Goal: Task Accomplishment & Management: Use online tool/utility

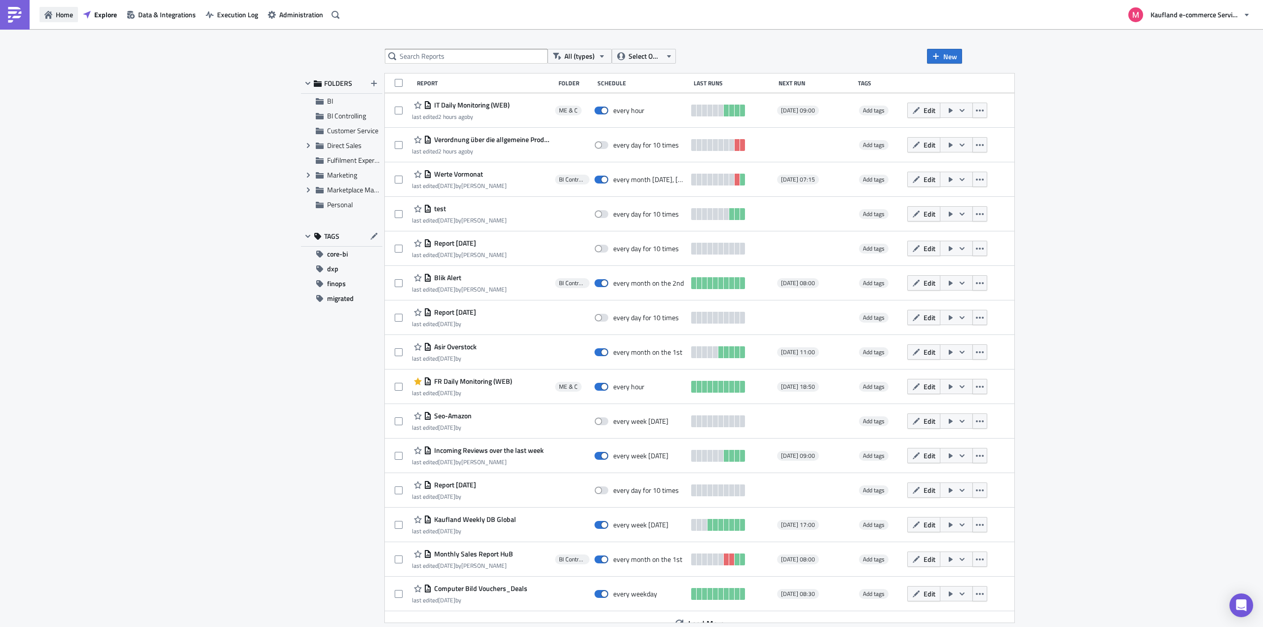
click at [66, 16] on span "Home" at bounding box center [64, 14] width 17 height 10
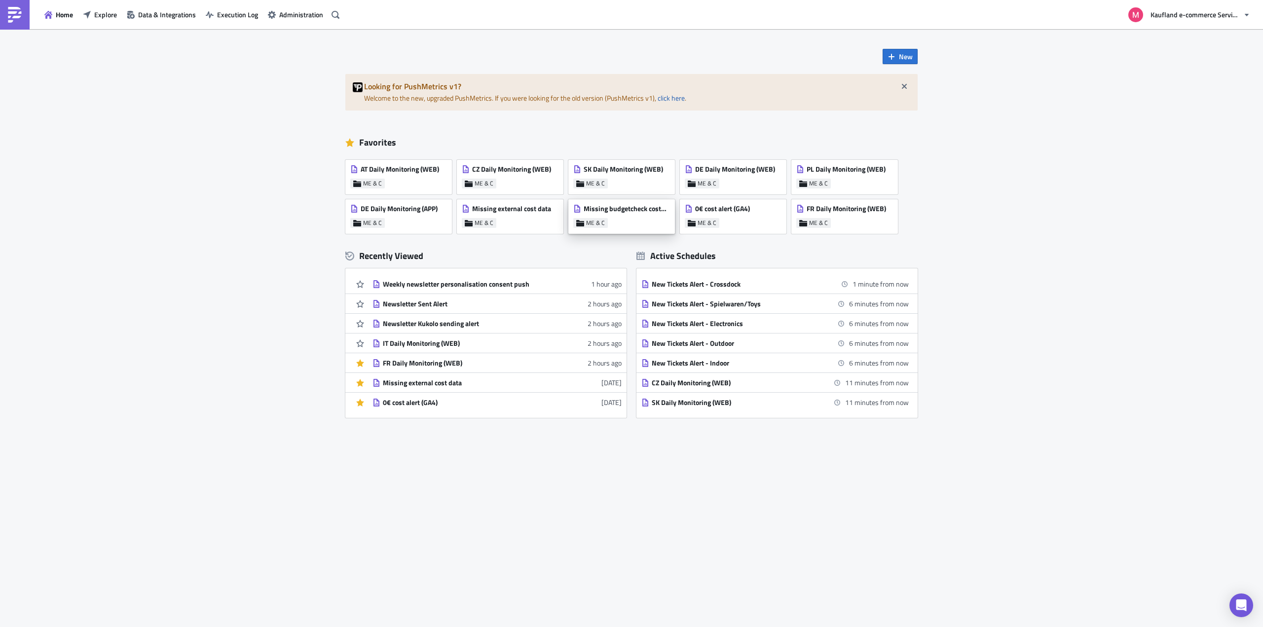
click at [627, 207] on span "Missing budgetcheck costs (GA4)" at bounding box center [627, 208] width 86 height 9
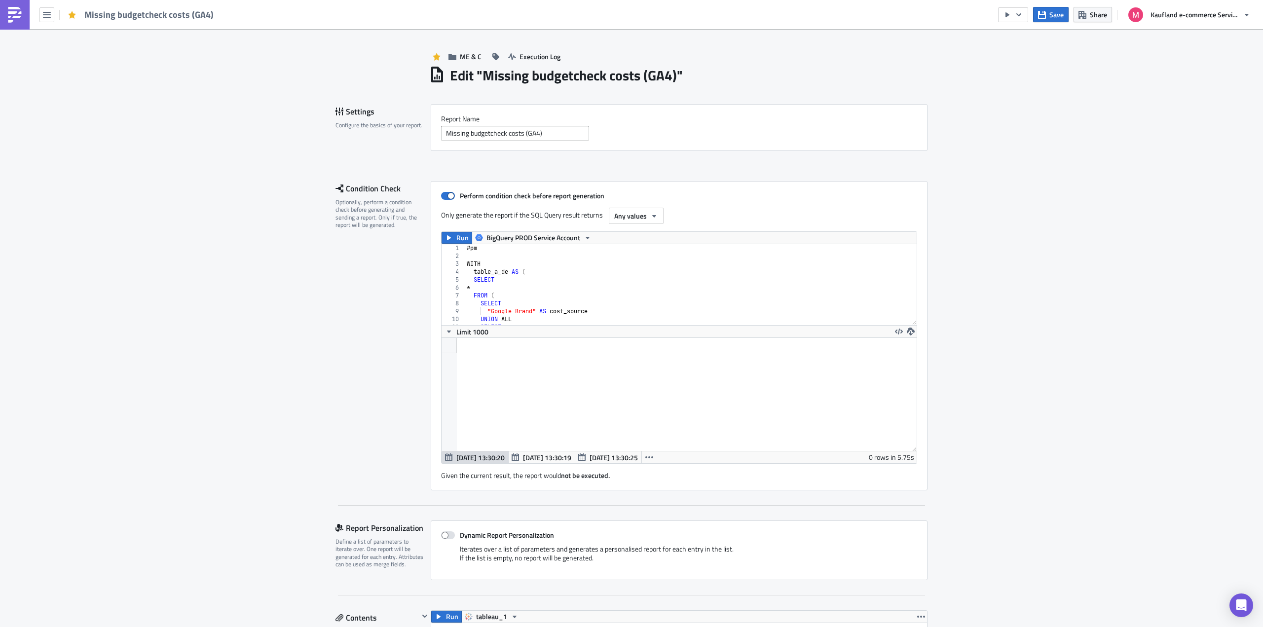
click at [573, 272] on div "# pm WITH table_a_de AS ( SELECT * FROM ( SELECT "Google Brand" AS cost_source …" at bounding box center [829, 288] width 729 height 89
type textarea ") base where cost_source <> """
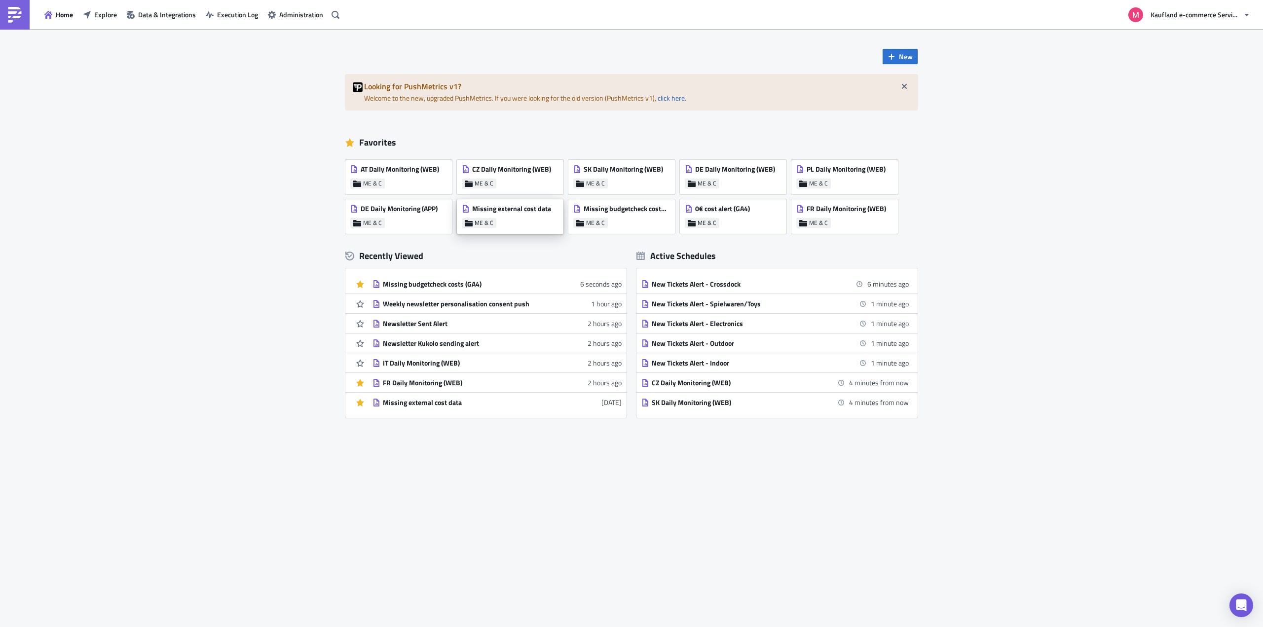
click at [526, 214] on div "Missing external cost data" at bounding box center [506, 211] width 89 height 14
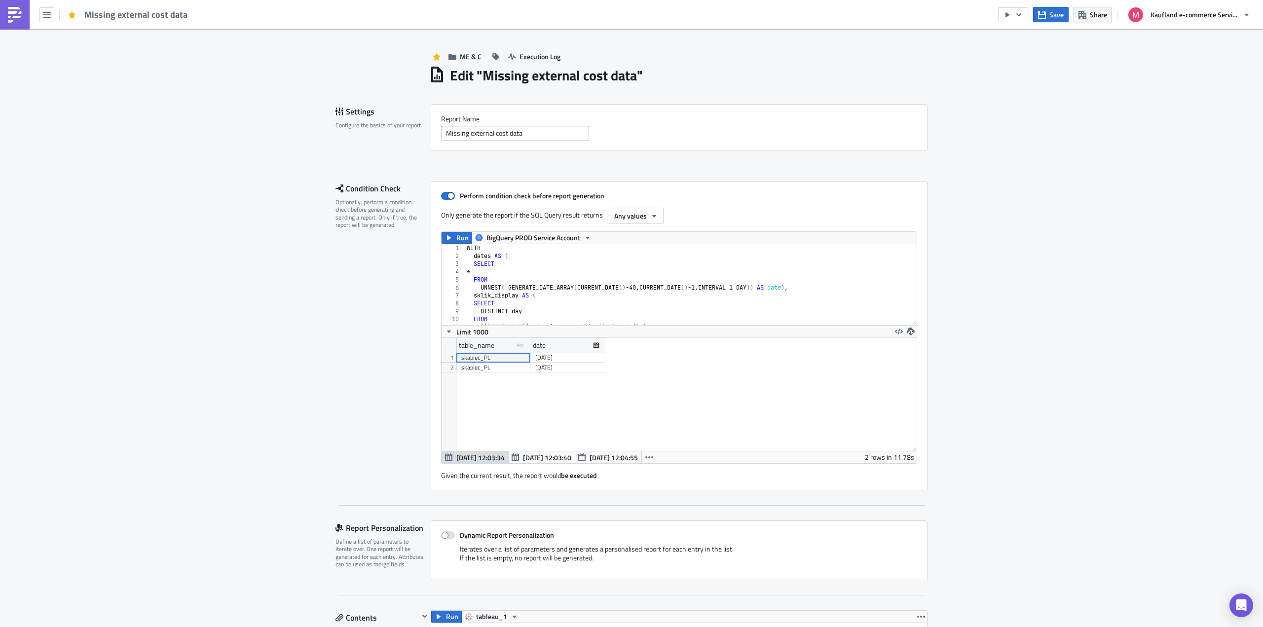
scroll to position [113, 475]
click at [630, 285] on div "WITH dates AS ( SELECT * FROM UNNEST ( GENERATE_DATE_ARRAY ( CURRENT_DATE ( ) -…" at bounding box center [737, 288] width 544 height 89
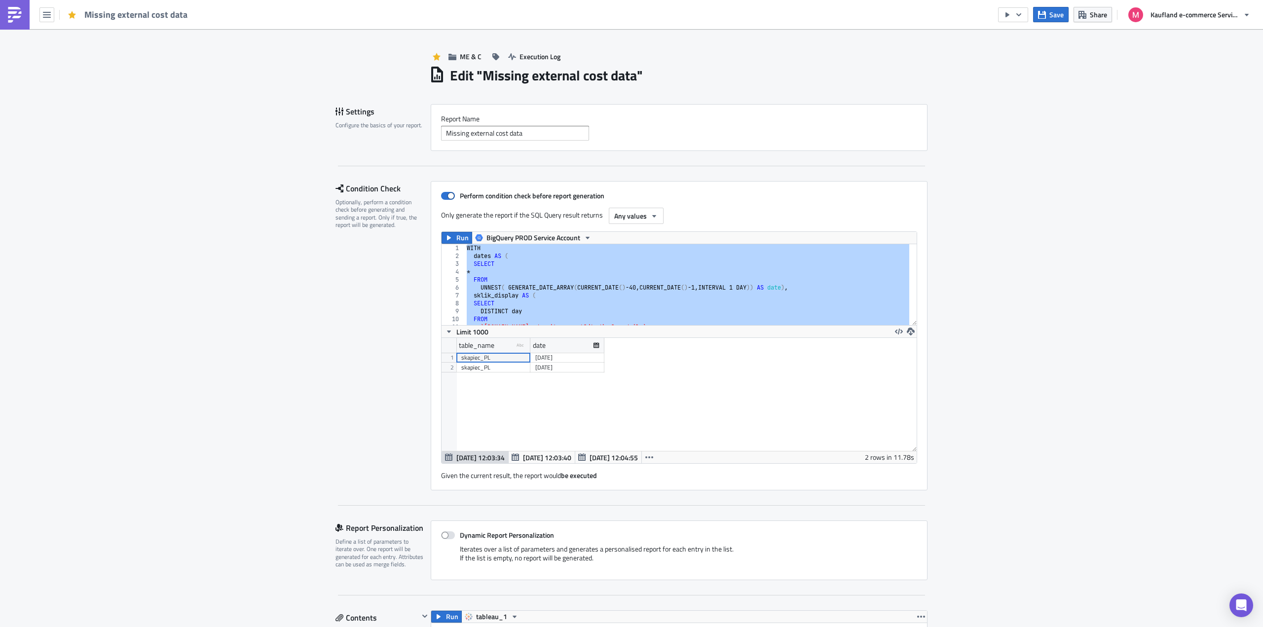
click at [737, 265] on div "WITH dates AS ( SELECT * FROM UNNEST ( GENERATE_DATE_ARRAY ( CURRENT_DATE ( ) -…" at bounding box center [687, 284] width 445 height 81
paste textarea
type textarea "where (table_name <> "skapiec_PL" and date = current_date()-1) or (table_name =…"
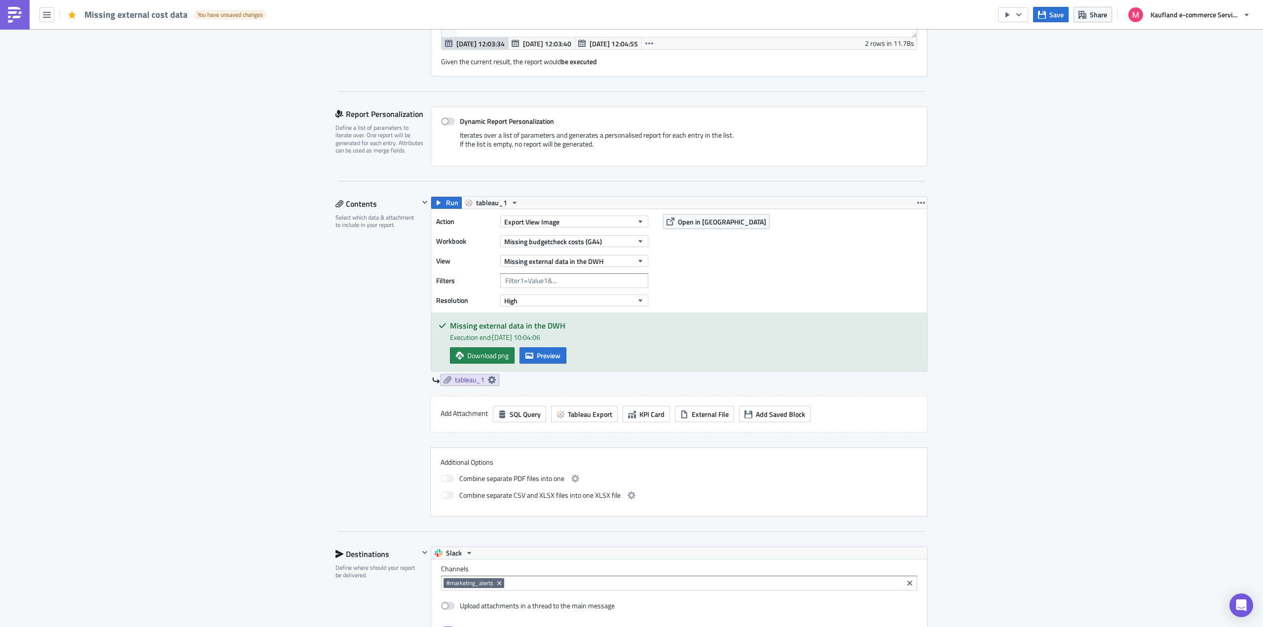
scroll to position [853, 0]
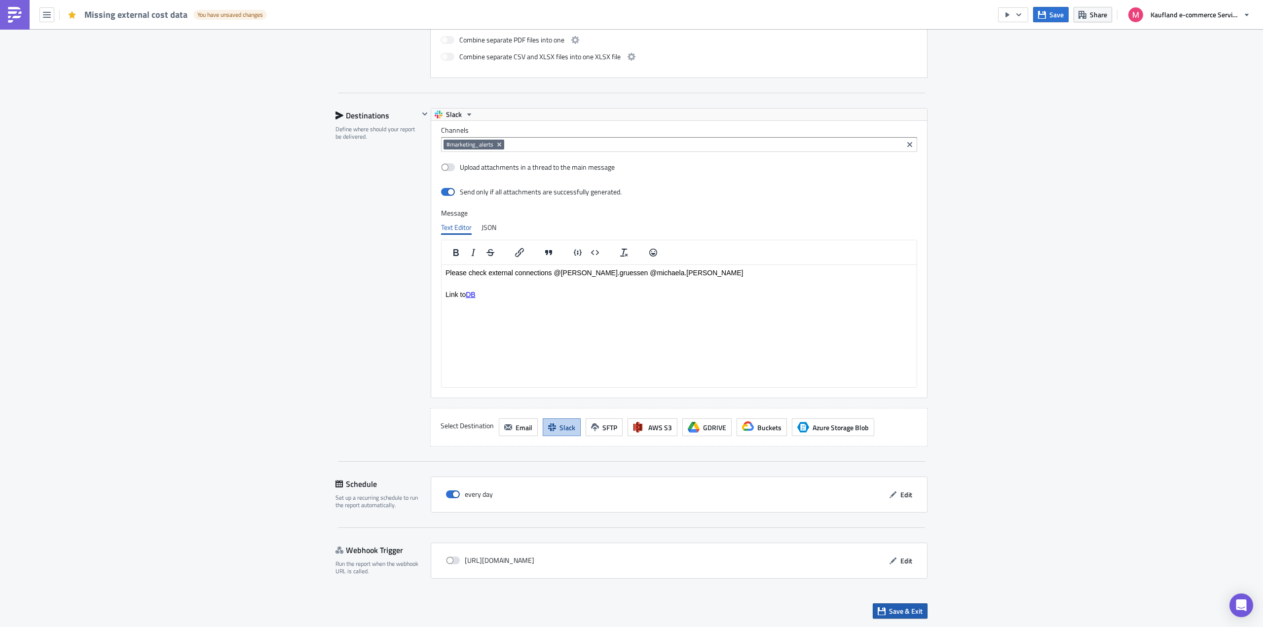
click at [905, 614] on span "Save & Exit" at bounding box center [906, 611] width 34 height 10
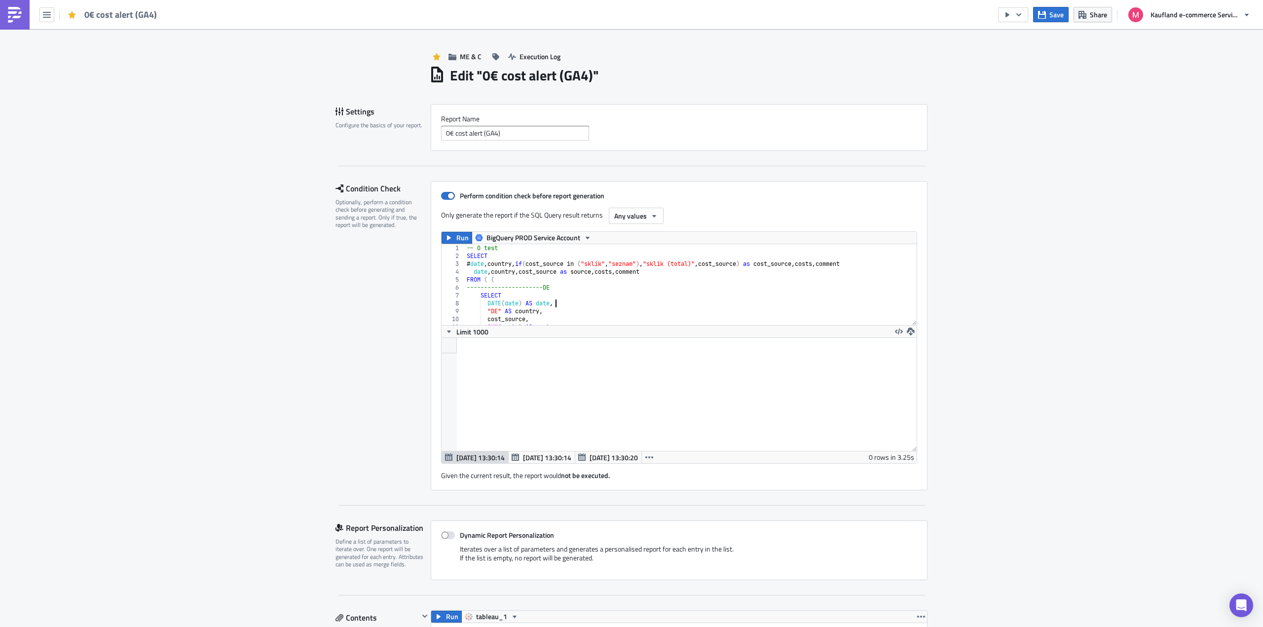
click at [663, 305] on div "-- 0 test SELECT # date , country , if ( cost_source in ( "sklik" , "seznam" ) …" at bounding box center [1014, 288] width 1098 height 89
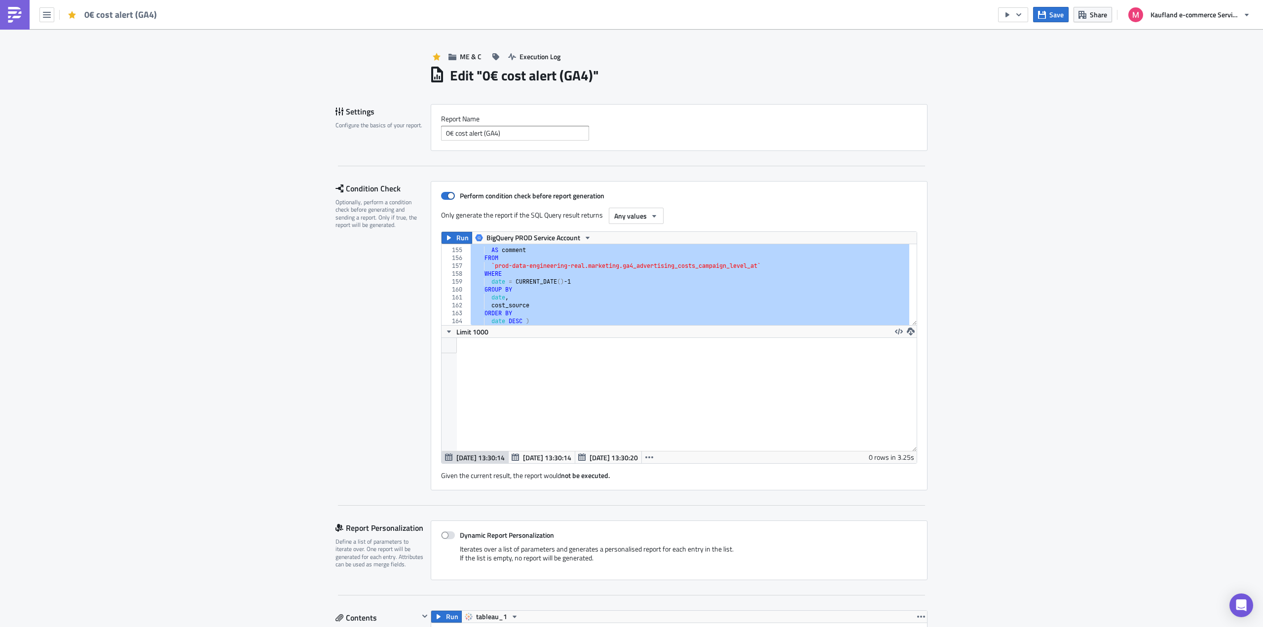
scroll to position [1395, 0]
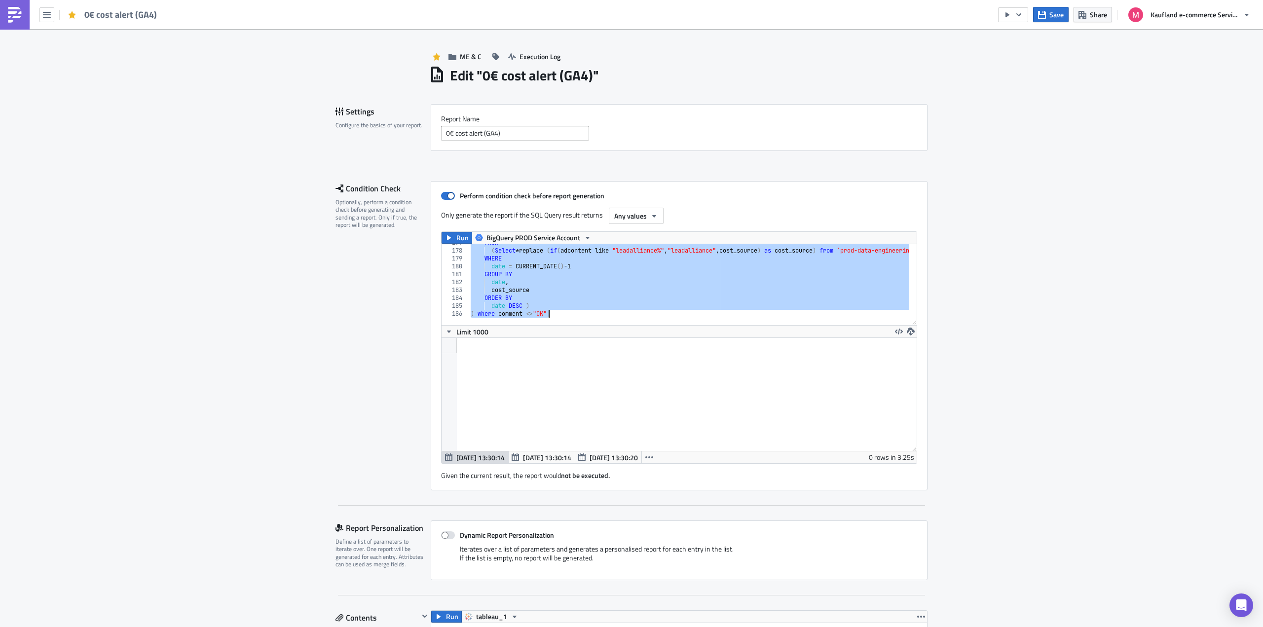
click at [598, 277] on div "FROM ( Select * replace ( if ( adcontent like "leadalliance%" , "leadalliance" …" at bounding box center [689, 284] width 441 height 81
paste textarea
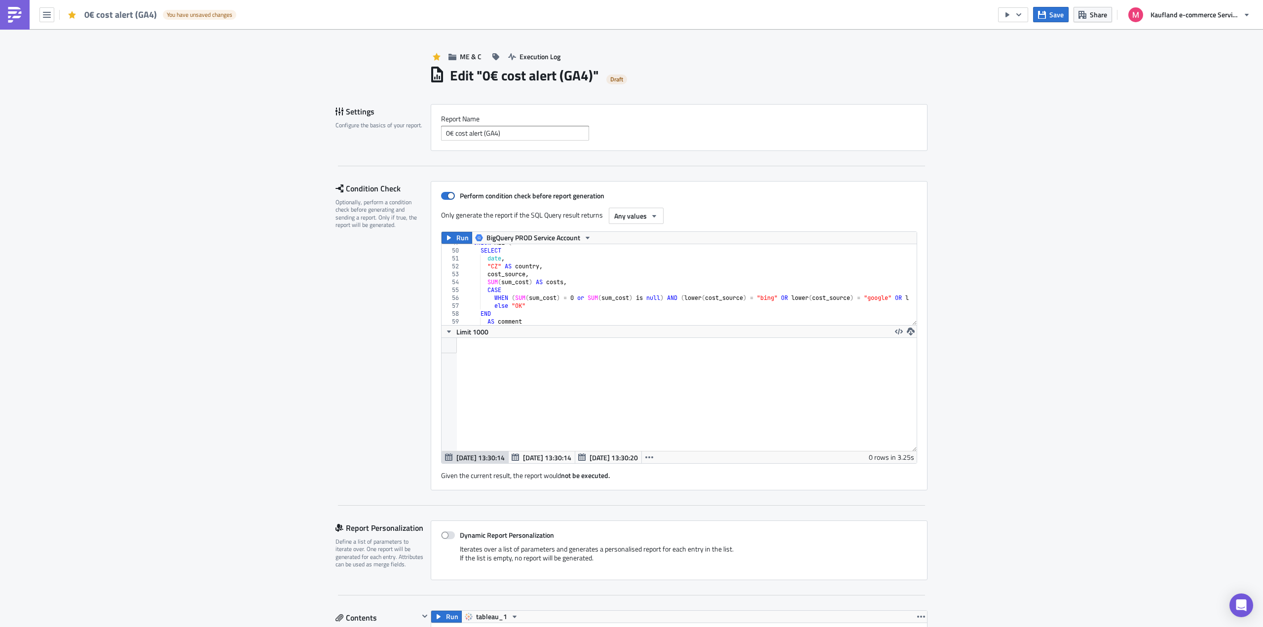
scroll to position [0, 0]
click at [675, 266] on div "UNION ALL ( SELECT date , "CZ" AS country , cost_source , SUM ( sum_cost ) AS c…" at bounding box center [1014, 283] width 1098 height 89
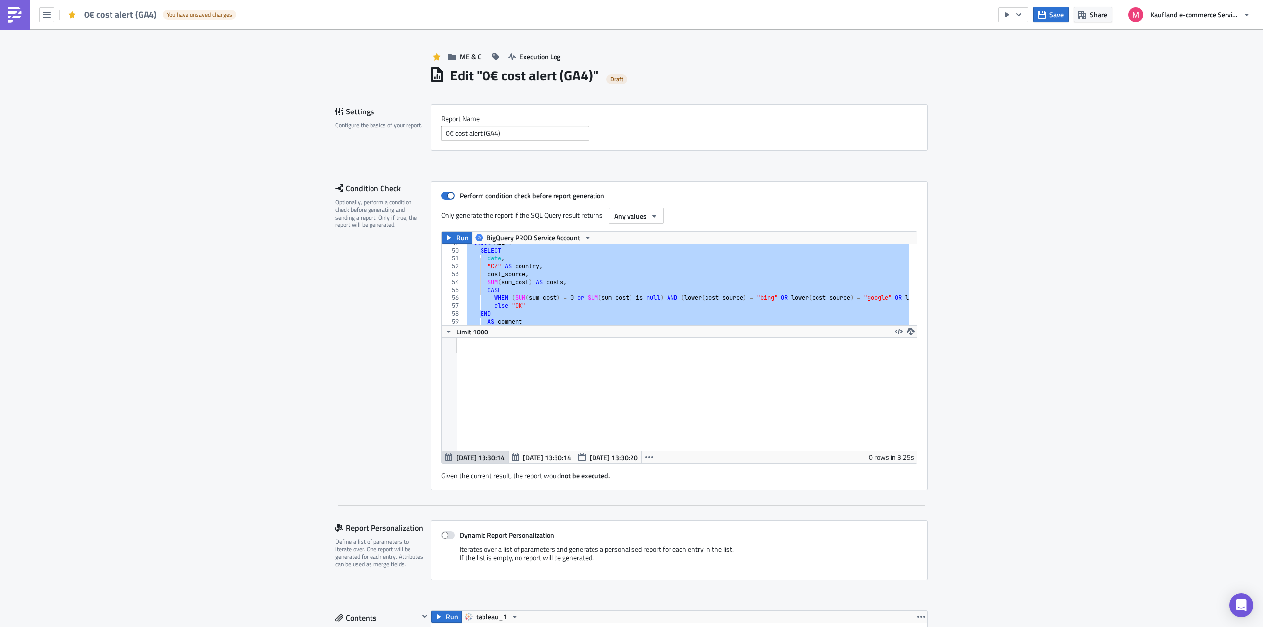
paste textarea
type textarea ") where comment <>"OK""
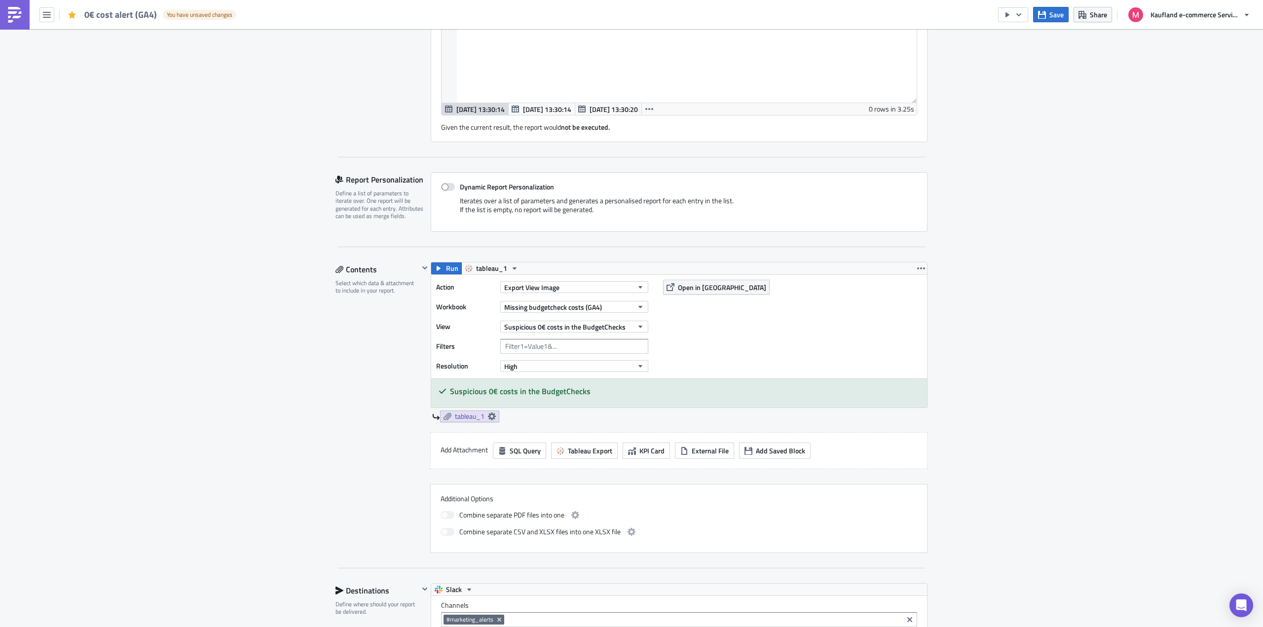
scroll to position [824, 0]
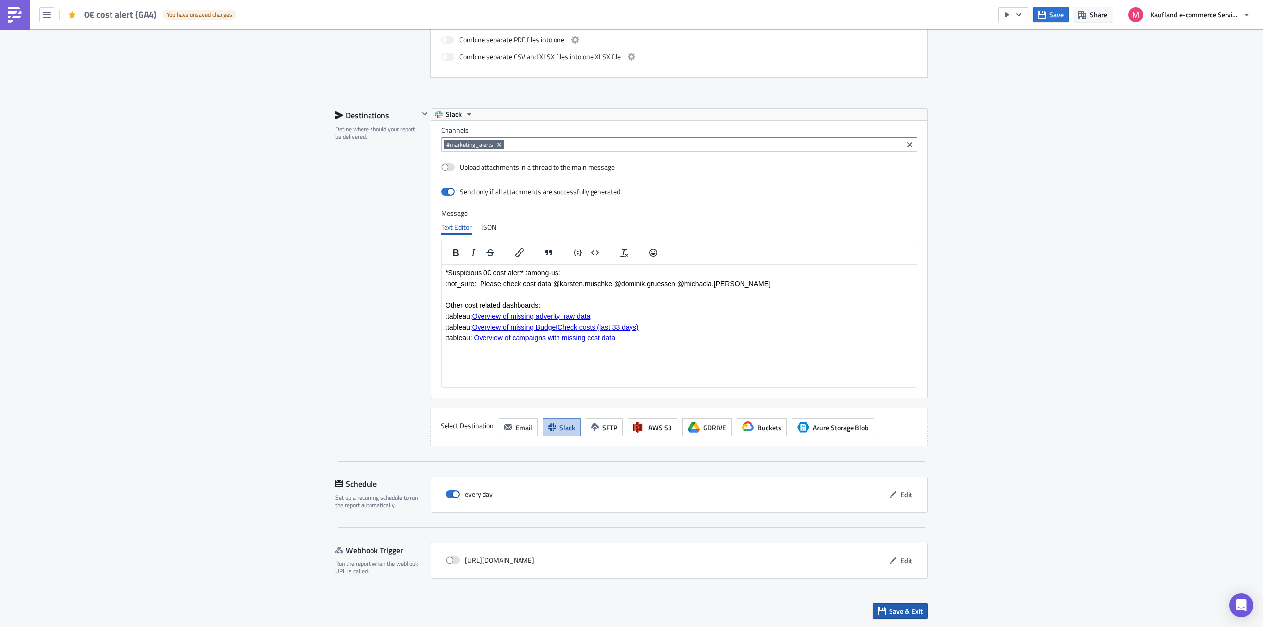
click at [910, 614] on span "Save & Exit" at bounding box center [906, 611] width 34 height 10
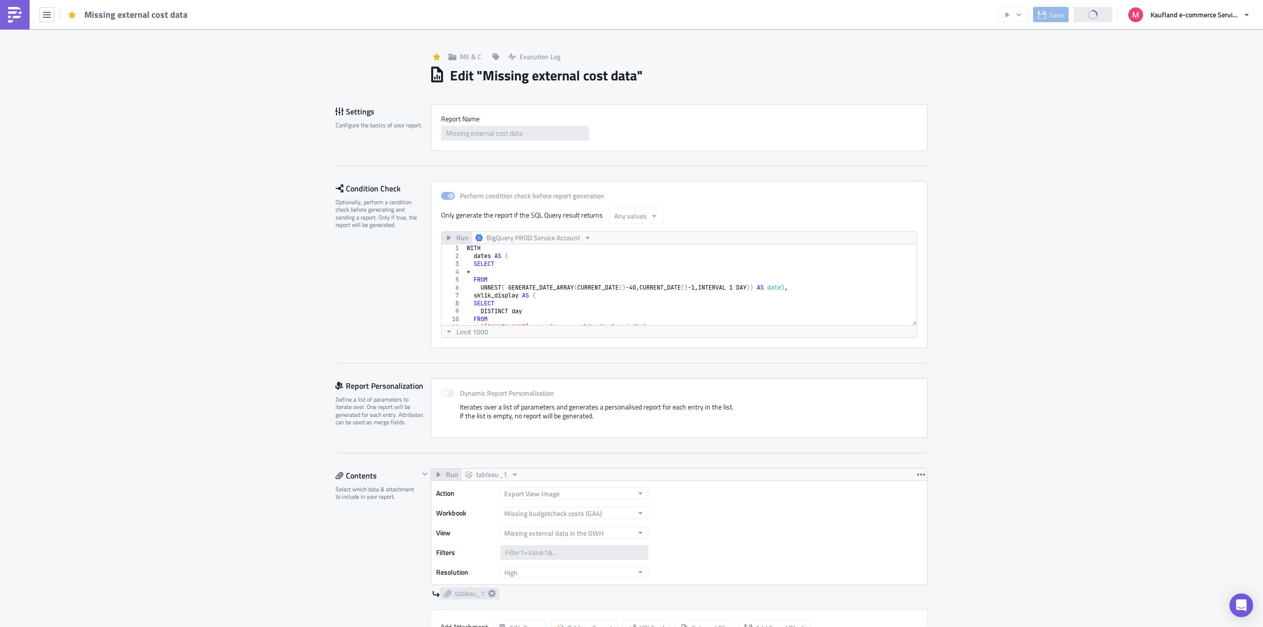
click at [579, 274] on div "WITH dates AS ( SELECT * FROM UNNEST ( GENERATE_DATE_ARRAY ( CURRENT_DATE ( ) -…" at bounding box center [737, 288] width 544 height 89
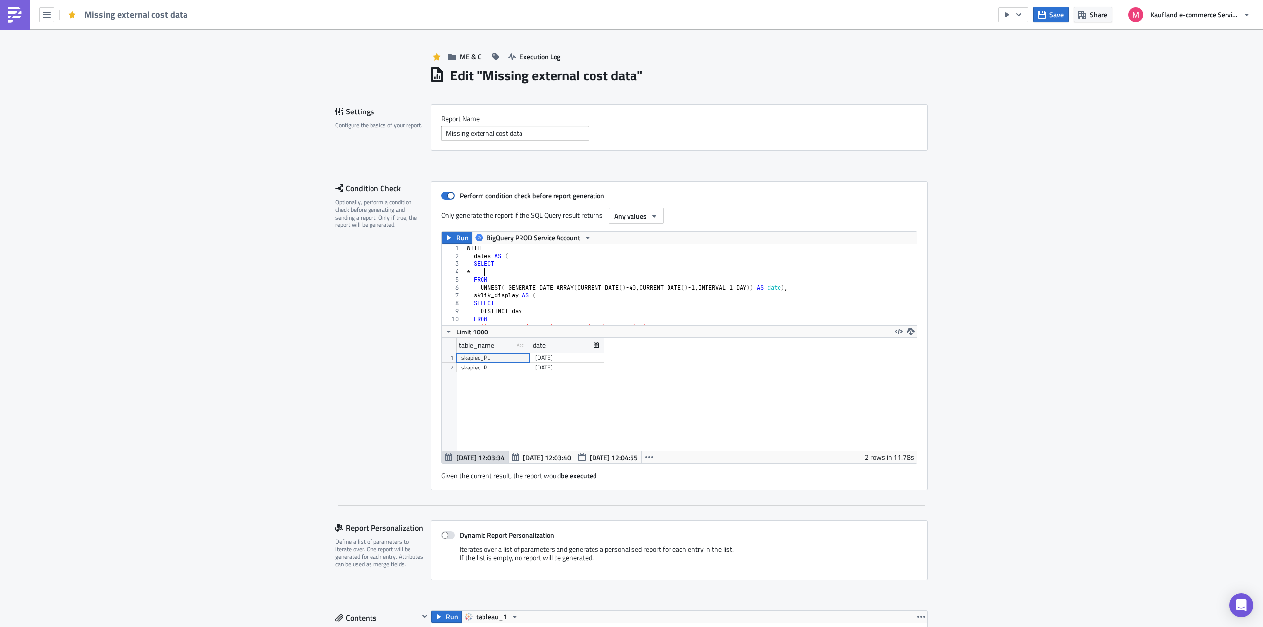
scroll to position [113, 475]
type textarea "rows_mismatched where (table_name <> "skapiec_PL" and date = current_date()-1) …"
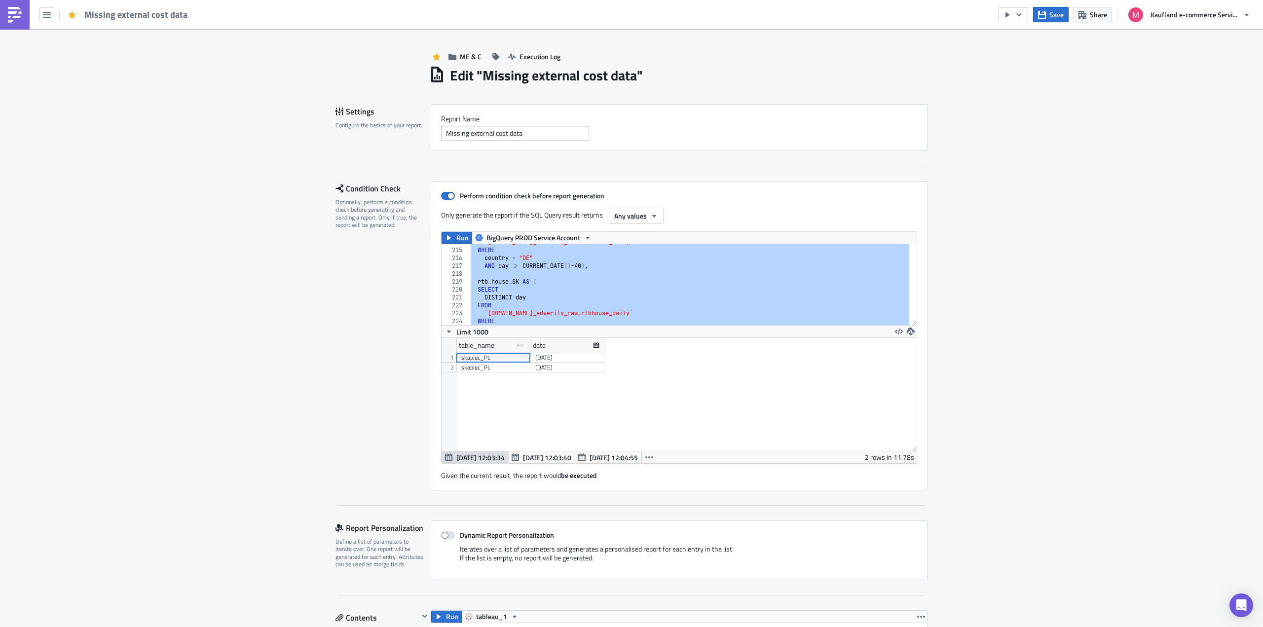
scroll to position [1688, 0]
click at [734, 272] on div "`[DOMAIN_NAME]_adverity_raw.rtbhouse_daily` WHERE country = "DE" AND day >= CUR…" at bounding box center [689, 284] width 441 height 81
click at [442, 239] on button "Run" at bounding box center [457, 238] width 31 height 12
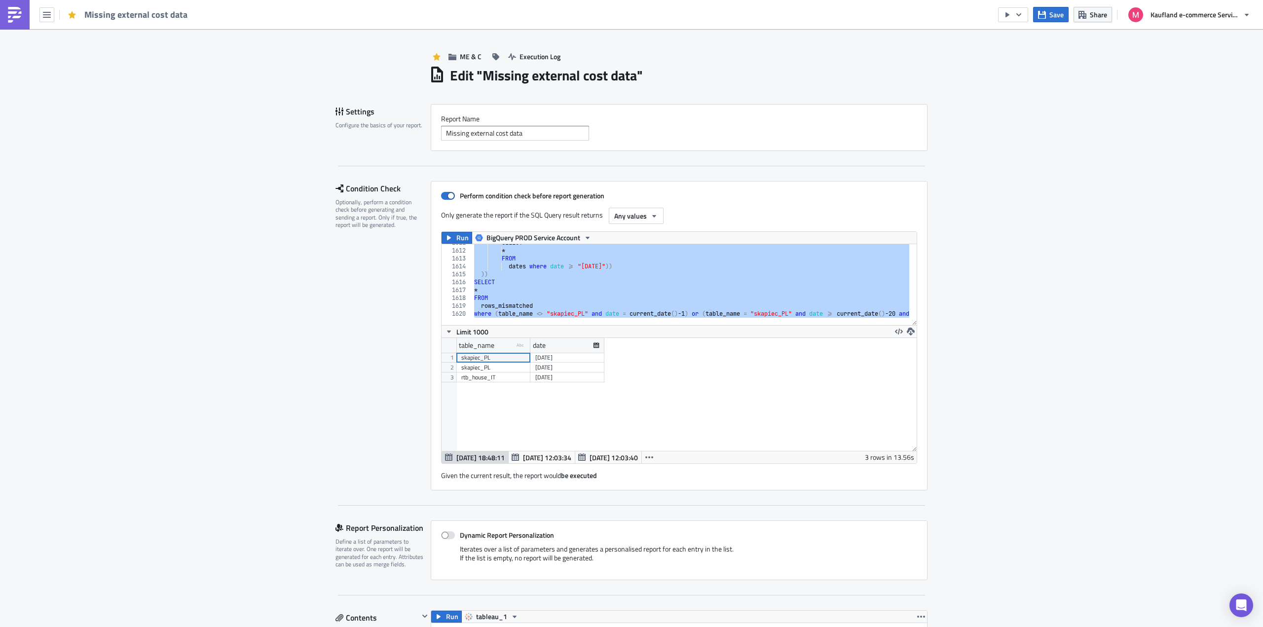
scroll to position [113, 475]
click at [698, 275] on div "SELECT * FROM dates where date >= "[DATE]" )) )) SELECT * FROM rows_mismatched …" at bounding box center [690, 284] width 437 height 81
type textarea "))"
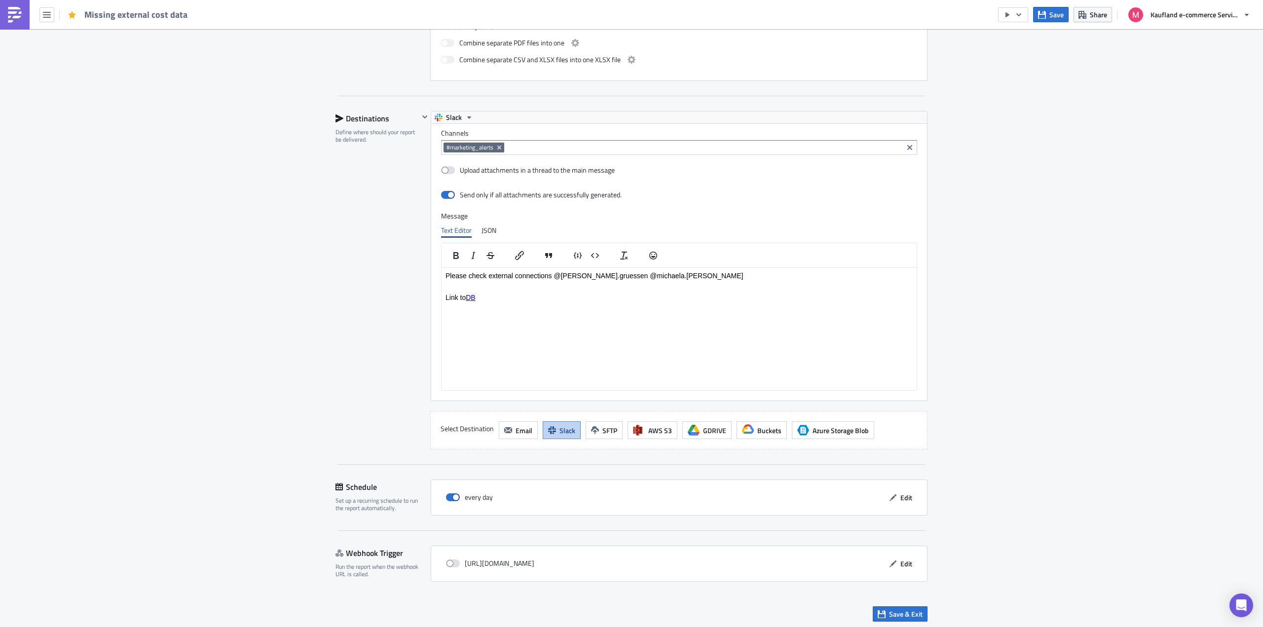
scroll to position [853, 0]
click at [906, 607] on span "Save & Exit" at bounding box center [906, 611] width 34 height 10
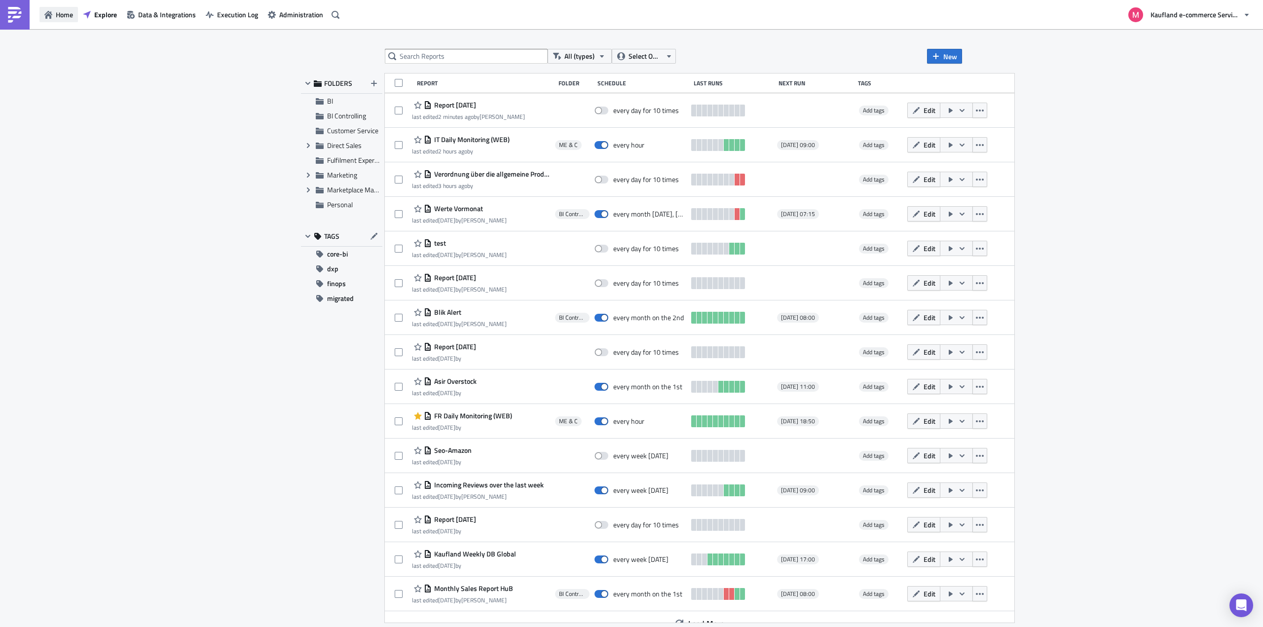
click at [68, 15] on span "Home" at bounding box center [64, 14] width 17 height 10
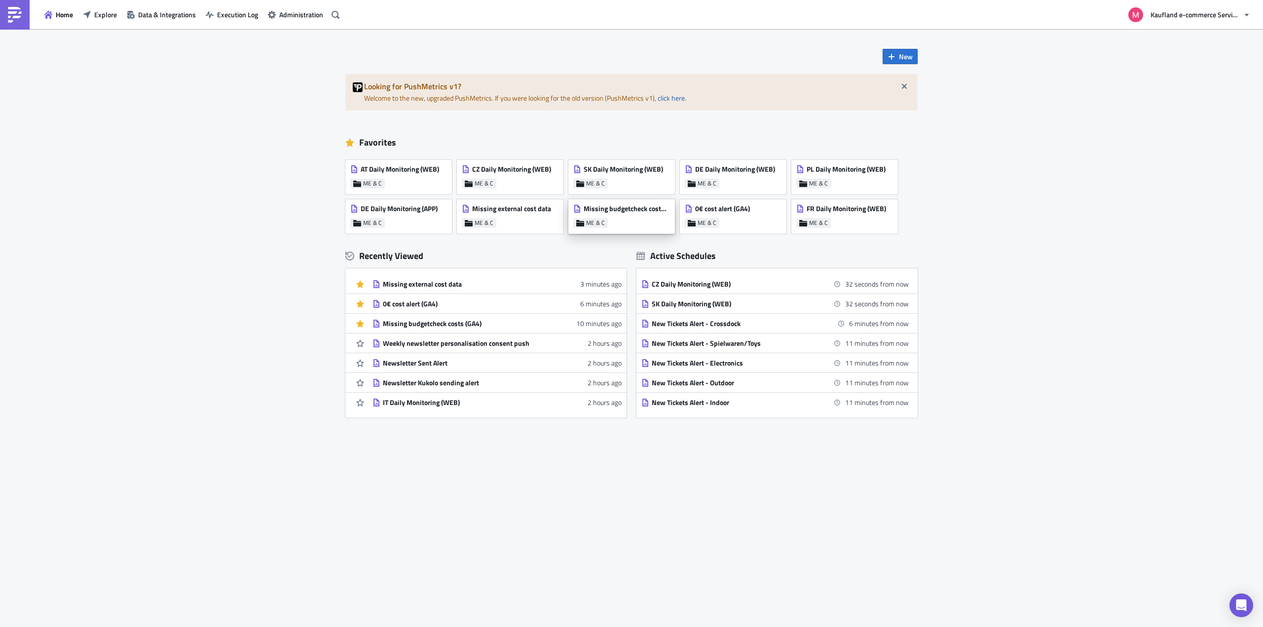
click at [652, 210] on span "Missing budgetcheck costs (GA4)" at bounding box center [627, 208] width 86 height 9
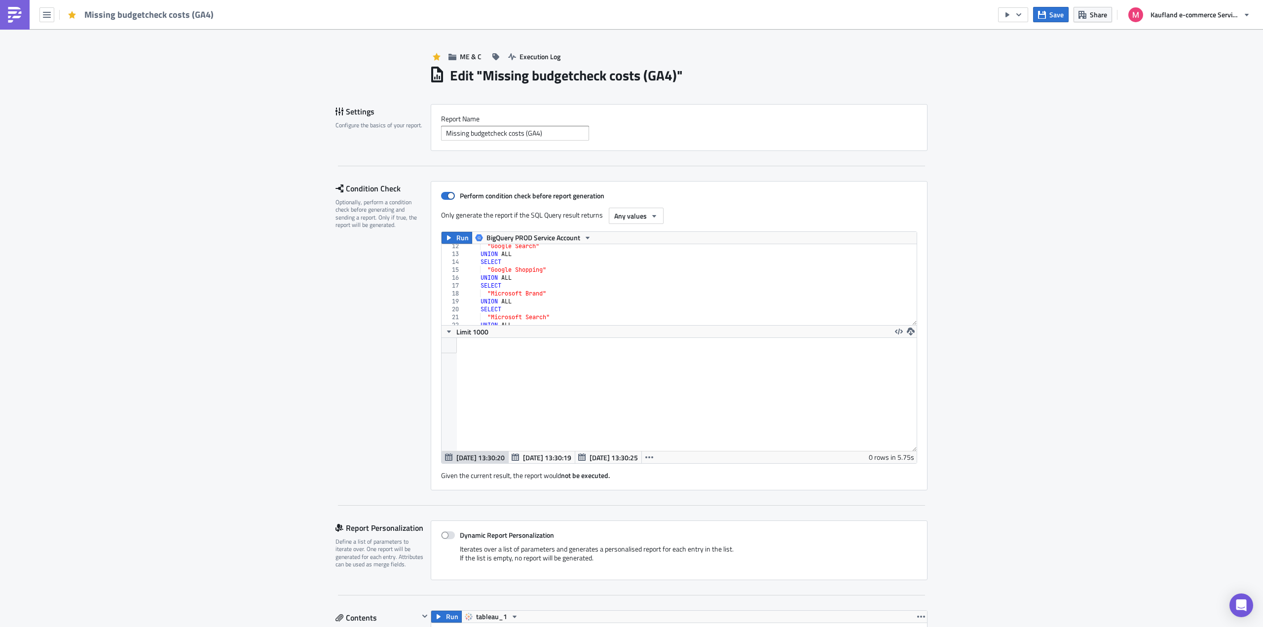
scroll to position [118, 0]
click at [451, 234] on button "Run" at bounding box center [457, 238] width 31 height 12
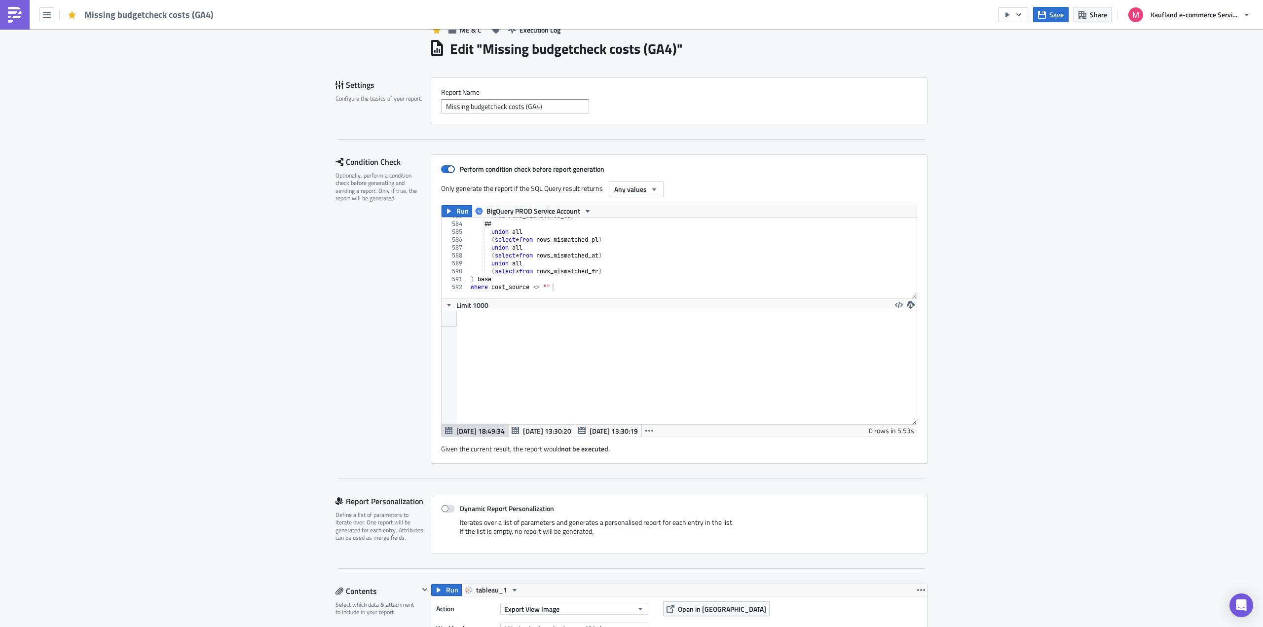
scroll to position [0, 0]
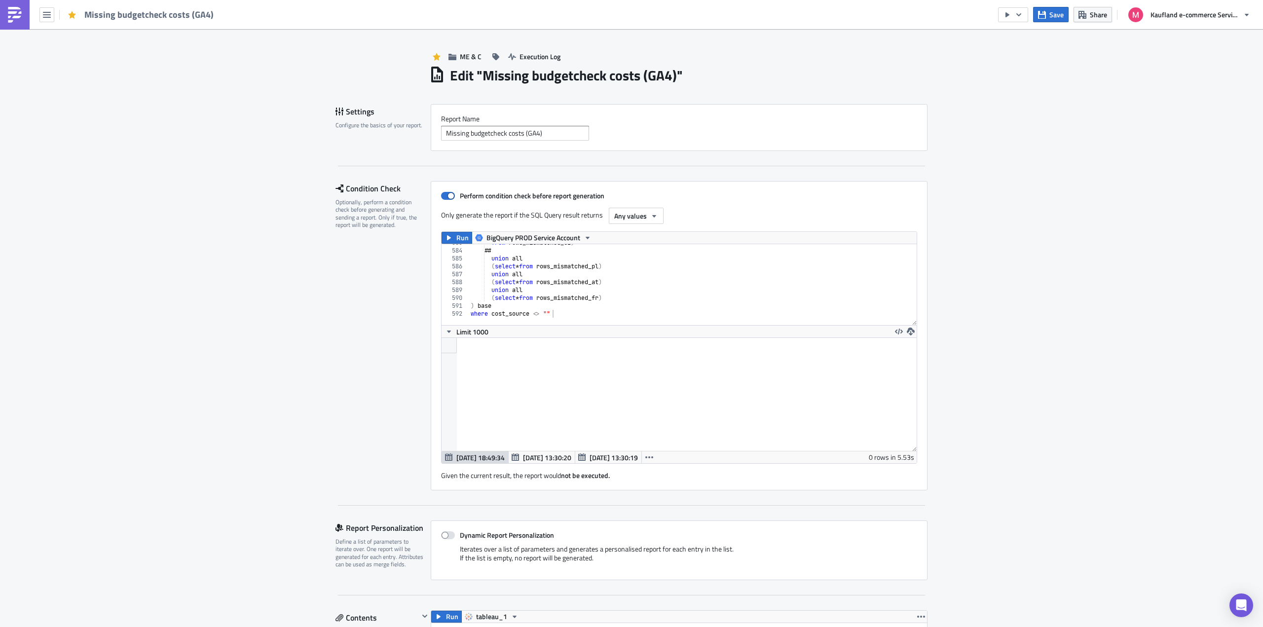
click at [640, 280] on div "from rows_mismatched_cz ) ## union all ( select * from rows_mismatched_pl ) uni…" at bounding box center [833, 283] width 729 height 89
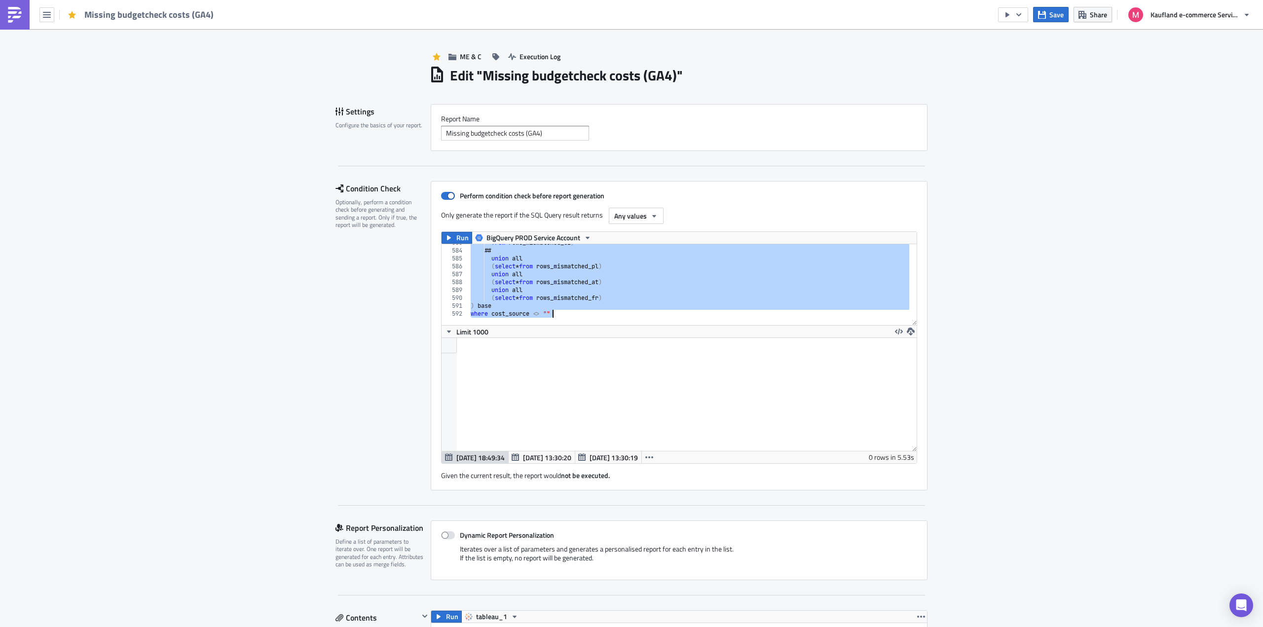
click at [625, 267] on div "from rows_mismatched_cz ) ## union all ( select * from rows_mismatched_pl ) uni…" at bounding box center [689, 284] width 441 height 81
paste textarea
type textarea "where cost_source <> """
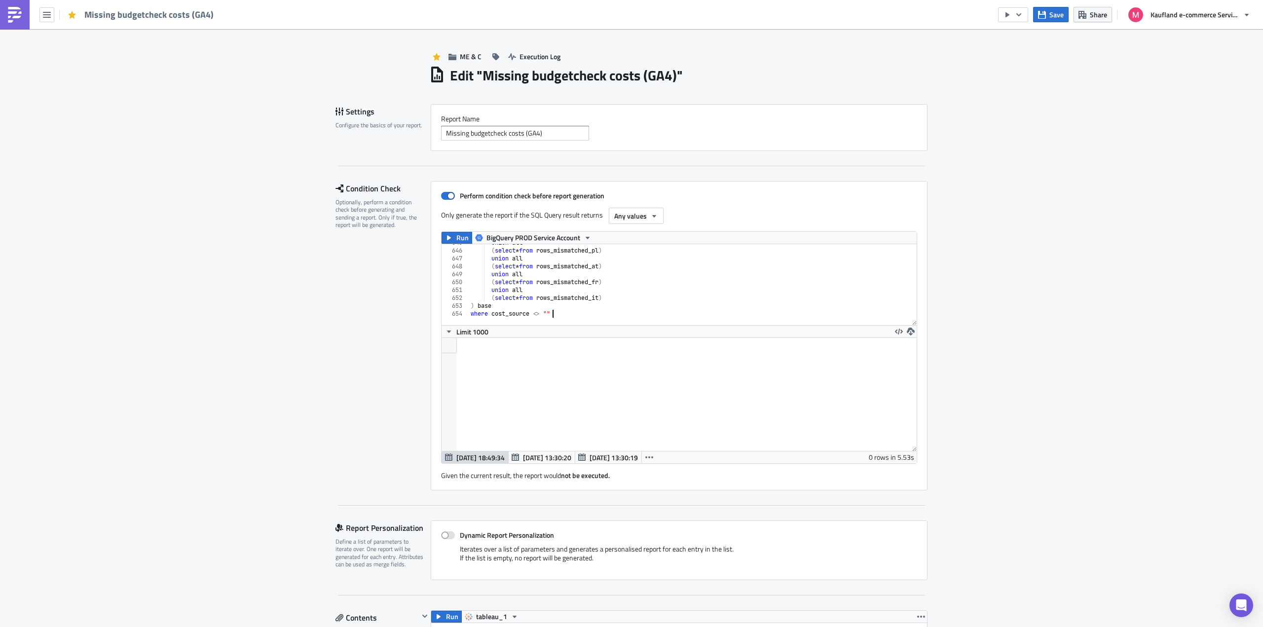
scroll to position [5091, 0]
click at [448, 238] on icon "button" at bounding box center [449, 238] width 8 height 8
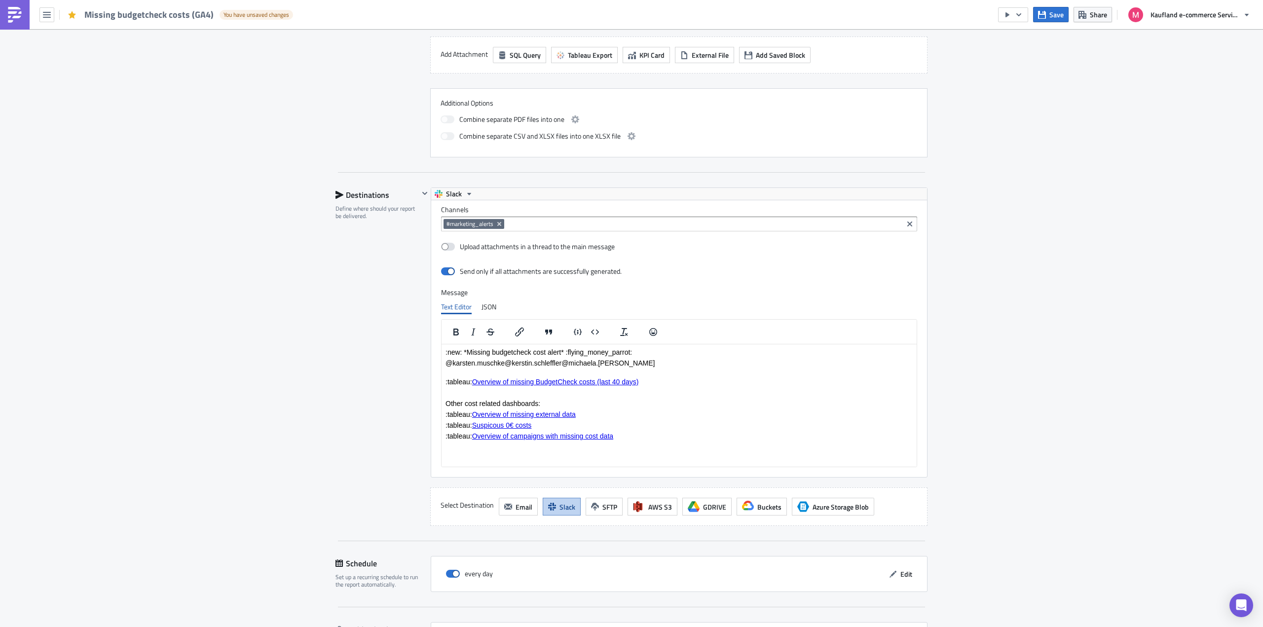
scroll to position [853, 0]
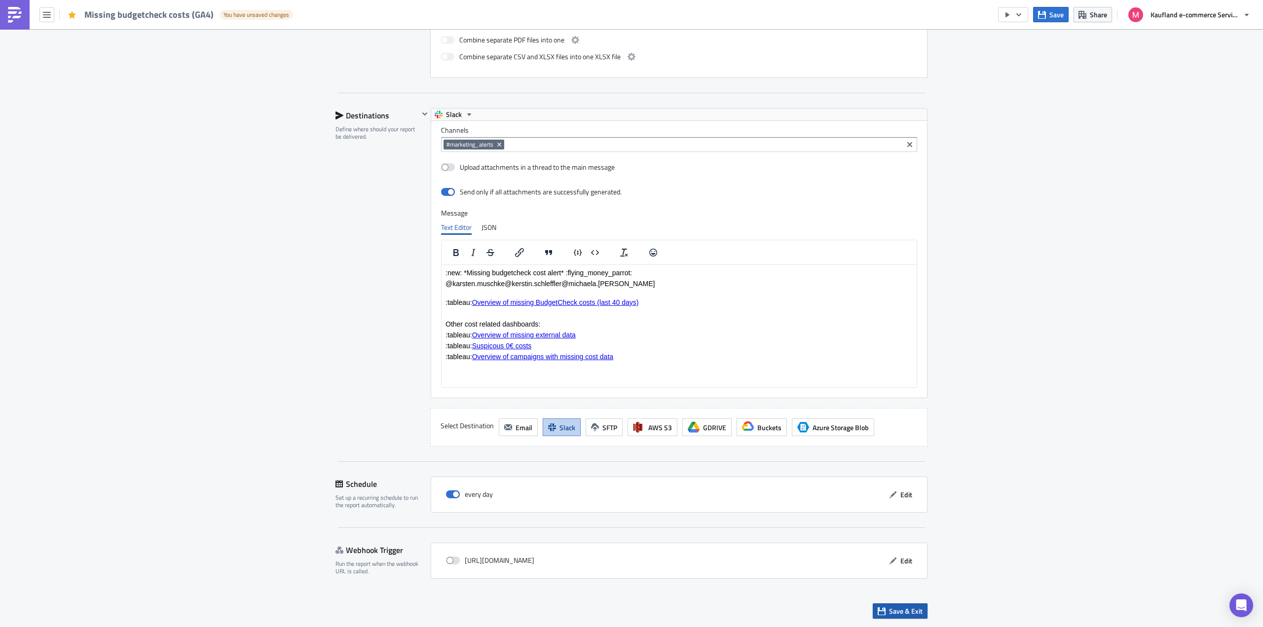
click at [889, 609] on span "Save & Exit" at bounding box center [906, 611] width 34 height 10
